Goal: Information Seeking & Learning: Learn about a topic

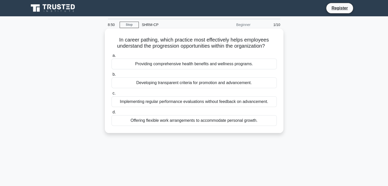
click at [209, 82] on div "Developing transparent criteria for promotion and advancement." at bounding box center [193, 83] width 165 height 11
click at [111, 76] on input "b. Developing transparent criteria for promotion and advancement." at bounding box center [111, 74] width 0 height 3
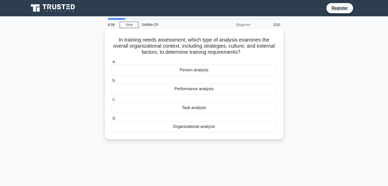
click at [202, 70] on div "Person analysis" at bounding box center [193, 70] width 165 height 11
click at [111, 64] on input "a. Person analysis" at bounding box center [111, 61] width 0 height 3
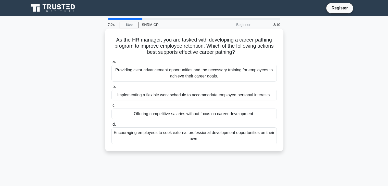
click at [169, 73] on div "Providing clear advancement opportunities and the necessary training for employ…" at bounding box center [193, 73] width 165 height 17
click at [111, 64] on input "a. Providing clear advancement opportunities and the necessary training for emp…" at bounding box center [111, 61] width 0 height 3
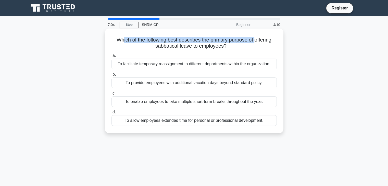
drag, startPoint x: 121, startPoint y: 40, endPoint x: 256, endPoint y: 42, distance: 135.7
click at [256, 42] on h5 "Which of the following best describes the primary purpose of offering sabbatica…" at bounding box center [194, 43] width 166 height 13
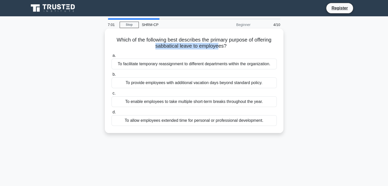
drag, startPoint x: 154, startPoint y: 45, endPoint x: 218, endPoint y: 45, distance: 63.8
click at [218, 45] on h5 "Which of the following best describes the primary purpose of offering sabbatica…" at bounding box center [194, 43] width 166 height 13
click at [203, 123] on div "To allow employees extended time for personal or professional development." at bounding box center [193, 120] width 165 height 11
click at [111, 114] on input "d. To allow employees extended time for personal or professional development." at bounding box center [111, 112] width 0 height 3
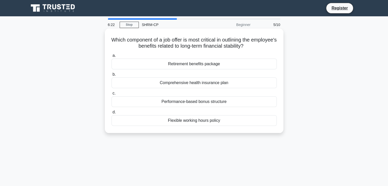
click at [184, 64] on div "Retirement benefits package" at bounding box center [193, 64] width 165 height 11
click at [111, 57] on input "a. Retirement benefits package" at bounding box center [111, 55] width 0 height 3
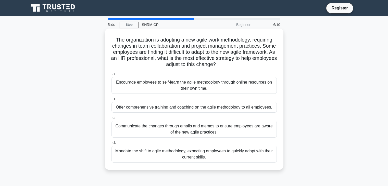
click at [194, 107] on div "Offer comprehensive training and coaching on the agile methodology to all emplo…" at bounding box center [193, 107] width 165 height 11
click at [111, 101] on input "b. Offer comprehensive training and coaching on the agile methodology to all em…" at bounding box center [111, 98] width 0 height 3
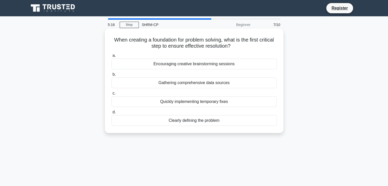
click at [198, 64] on div "Encouraging creative brainstorming sessions" at bounding box center [193, 64] width 165 height 11
click at [111, 57] on input "a. Encouraging creative brainstorming sessions" at bounding box center [111, 55] width 0 height 3
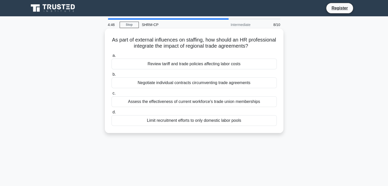
click at [205, 82] on div "Negotiate individual contracts circumventing trade agreements" at bounding box center [193, 83] width 165 height 11
click at [111, 76] on input "b. Negotiate individual contracts circumventing trade agreements" at bounding box center [111, 74] width 0 height 3
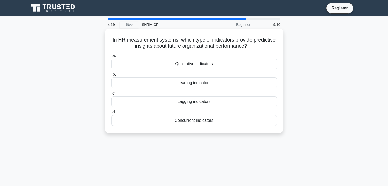
click at [211, 81] on div "Leading indicators" at bounding box center [193, 83] width 165 height 11
click at [111, 76] on input "b. Leading indicators" at bounding box center [111, 74] width 0 height 3
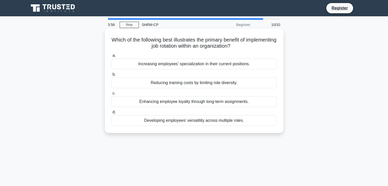
click at [209, 124] on div "Developing employees’ versatility across multiple roles." at bounding box center [193, 120] width 165 height 11
click at [111, 114] on input "d. Developing employees’ versatility across multiple roles." at bounding box center [111, 112] width 0 height 3
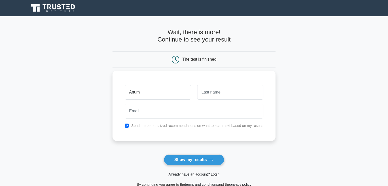
type input "Anum"
type input "Ather"
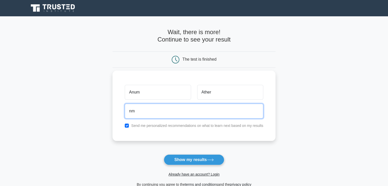
click at [164, 155] on button "Show my results" at bounding box center [194, 160] width 60 height 11
type input "nm.ather29@gmail.com"
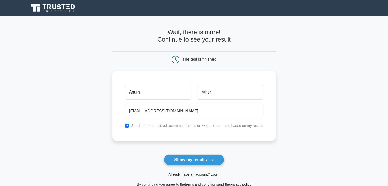
click at [161, 128] on label "Send me personalized recommendations on what to learn next based on my results" at bounding box center [197, 126] width 132 height 4
click at [127, 128] on div "Send me personalized recommendations on what to learn next based on my results" at bounding box center [194, 126] width 145 height 6
click at [127, 126] on input "checkbox" at bounding box center [127, 126] width 4 height 4
checkbox input "false"
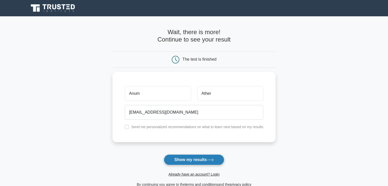
click at [203, 160] on button "Show my results" at bounding box center [194, 160] width 60 height 11
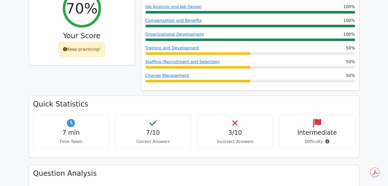
scroll to position [179, 0]
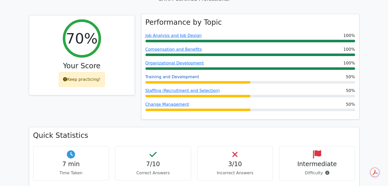
click at [172, 74] on link "Training and Development" at bounding box center [172, 76] width 54 height 5
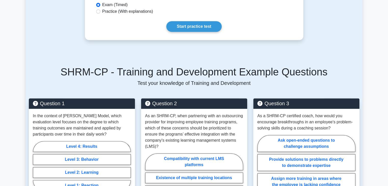
scroll to position [383, 0]
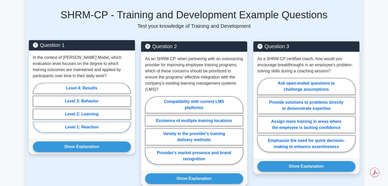
click at [85, 133] on label "Level 1: Reaction" at bounding box center [82, 127] width 98 height 11
click at [36, 111] on input "Level 1: Reaction" at bounding box center [34, 109] width 3 height 3
radio input "true"
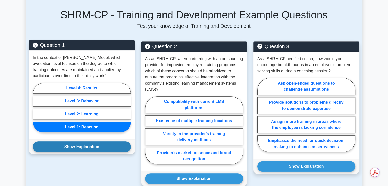
click at [84, 152] on button "Show Explanation" at bounding box center [82, 147] width 98 height 11
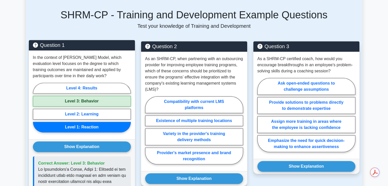
click at [85, 106] on label "Level 3: Behavior" at bounding box center [82, 101] width 98 height 11
click at [36, 108] on input "Level 3: Behavior" at bounding box center [34, 109] width 3 height 3
radio input "true"
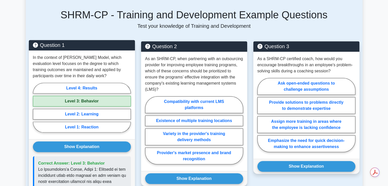
click at [85, 106] on label "Level 3: Behavior" at bounding box center [82, 101] width 98 height 11
click at [36, 108] on input "Level 3: Behavior" at bounding box center [34, 109] width 3 height 3
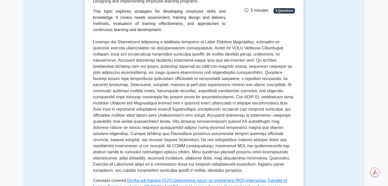
scroll to position [102, 0]
